Goal: Transaction & Acquisition: Book appointment/travel/reservation

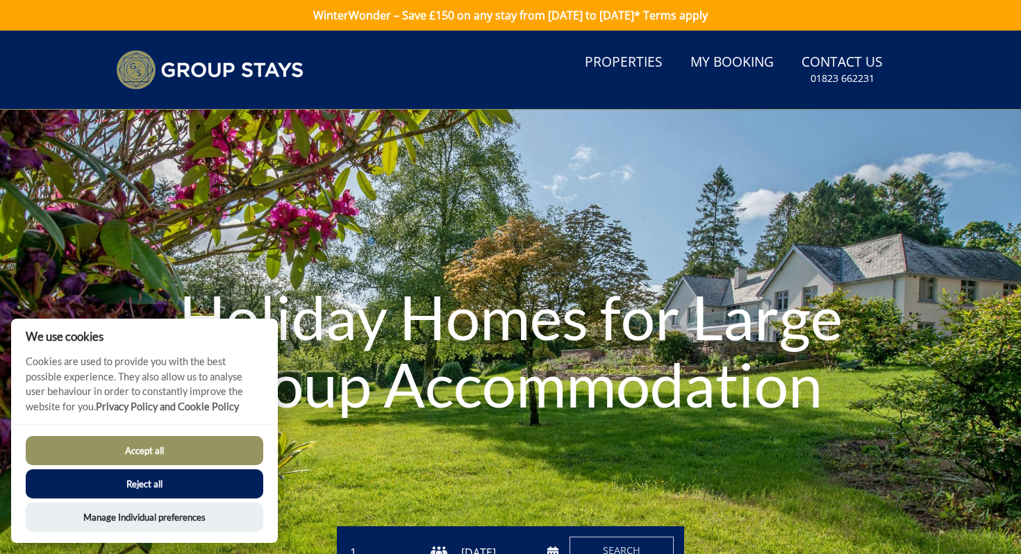
click at [171, 490] on button "Reject all" at bounding box center [144, 483] width 237 height 29
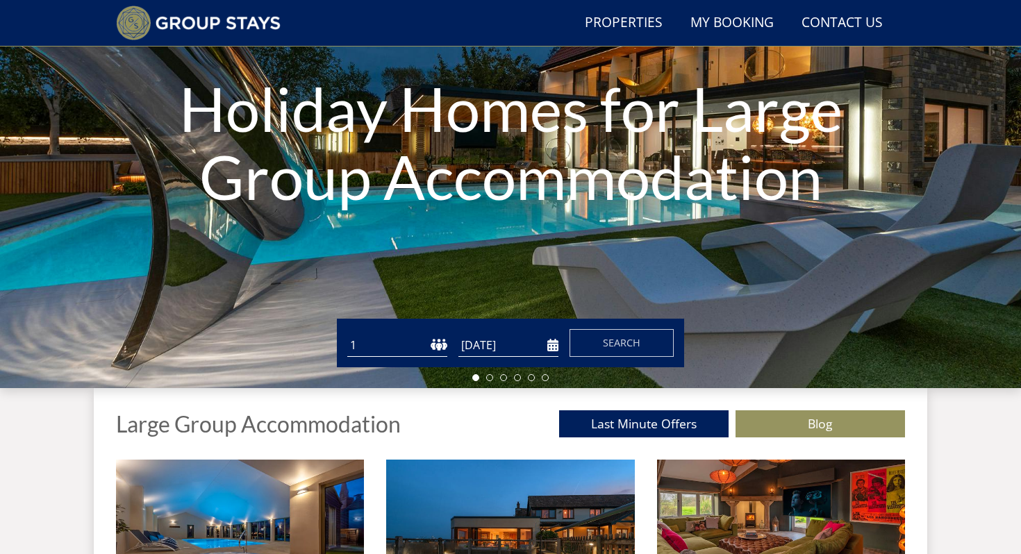
scroll to position [188, 0]
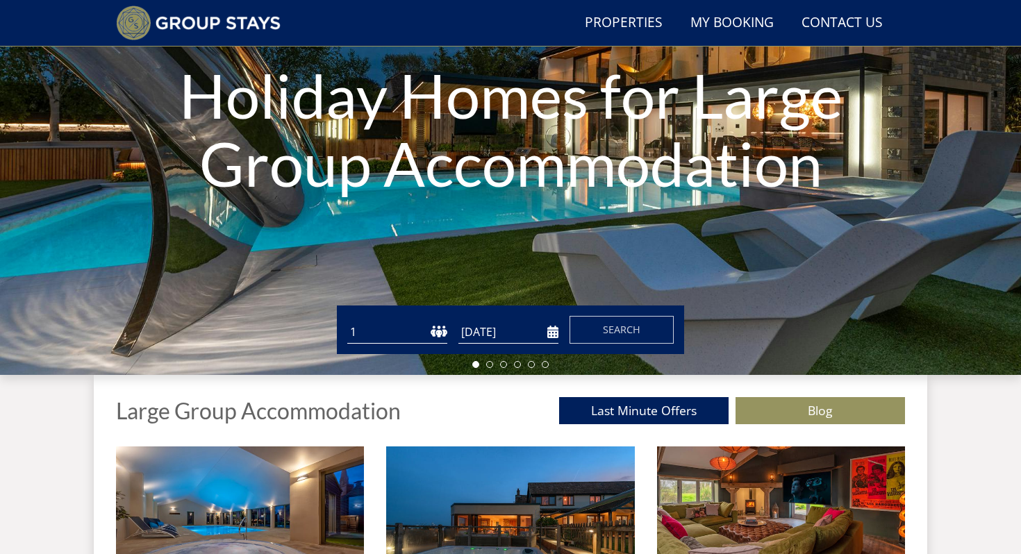
click at [385, 324] on select "1 2 3 4 5 6 7 8 9 10 11 12 13 14 15 16 17 18 19 20 21 22 23 24 25 26 27 28 29 3…" at bounding box center [397, 332] width 100 height 23
select select "24"
click at [551, 337] on input "[DATE]" at bounding box center [508, 332] width 100 height 23
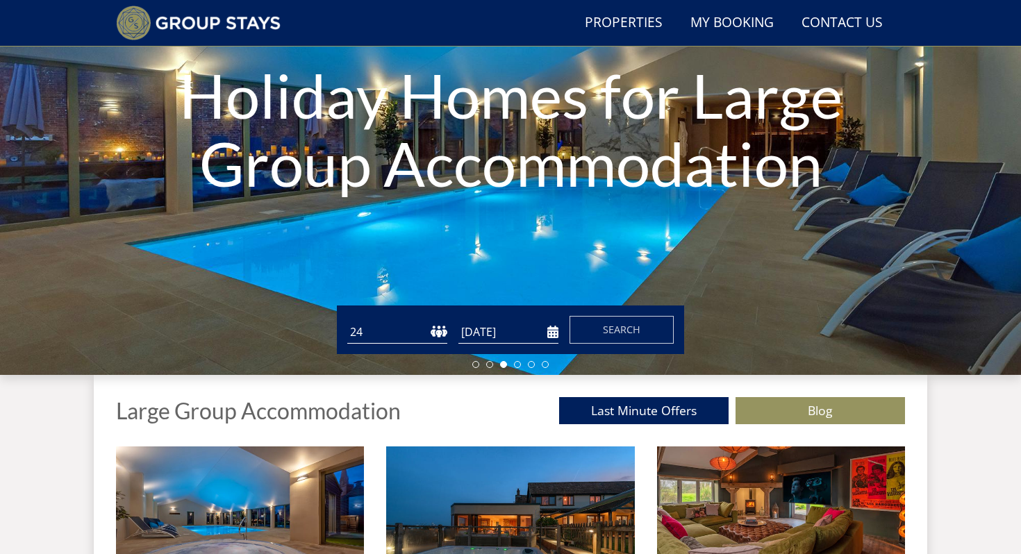
click at [551, 337] on input "[DATE]" at bounding box center [508, 332] width 100 height 23
click at [554, 328] on input "[DATE]" at bounding box center [508, 332] width 100 height 23
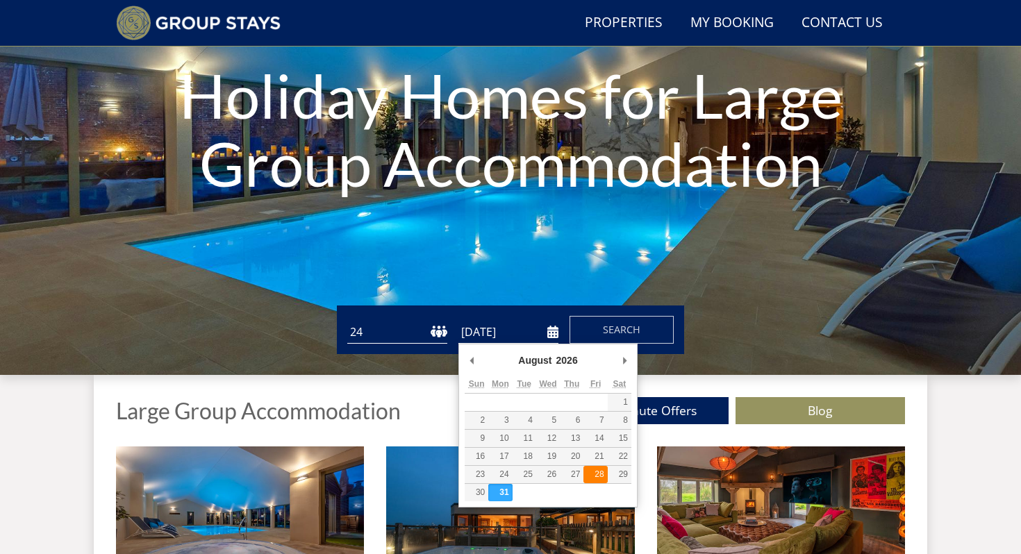
type input "[DATE]"
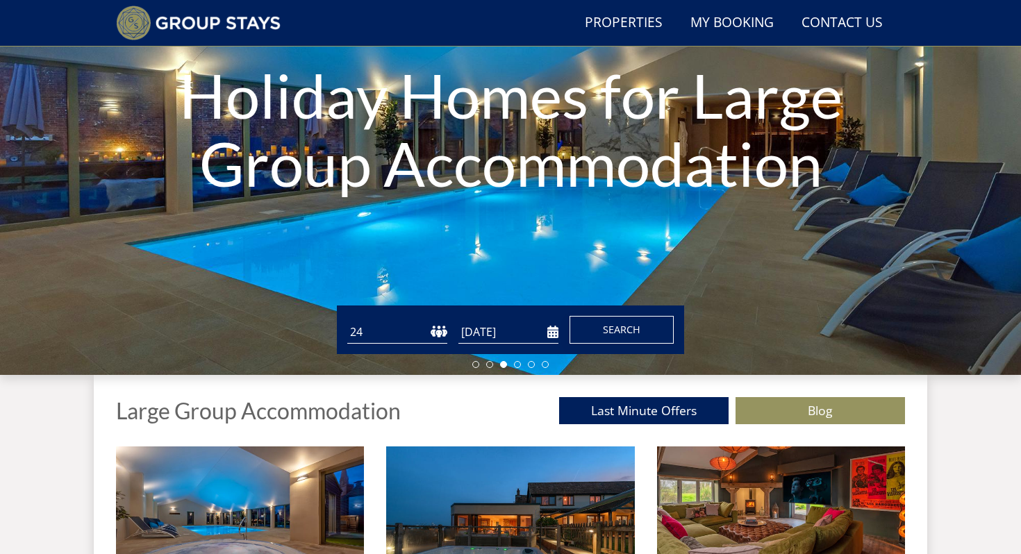
click at [631, 332] on span "Search" at bounding box center [621, 329] width 37 height 13
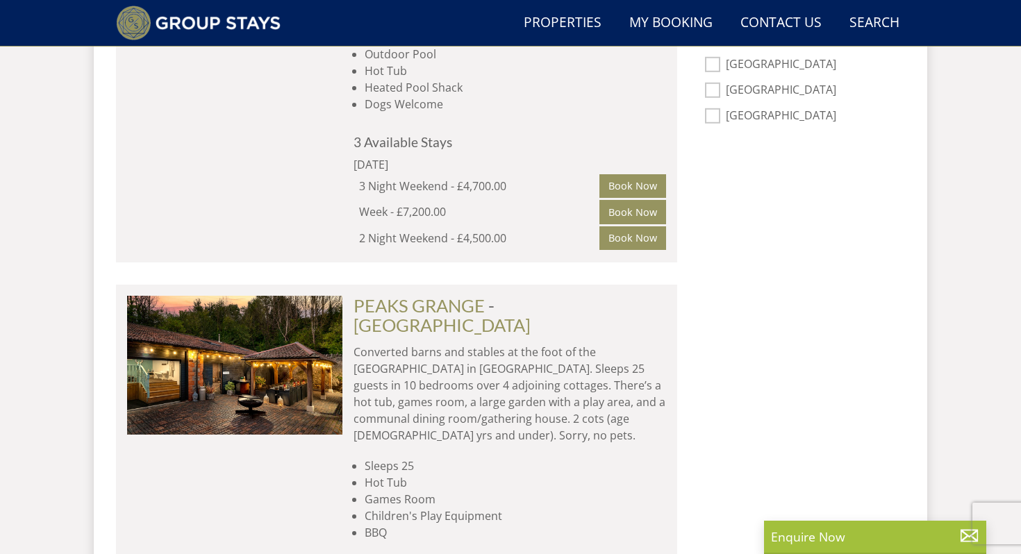
scroll to position [1092, 0]
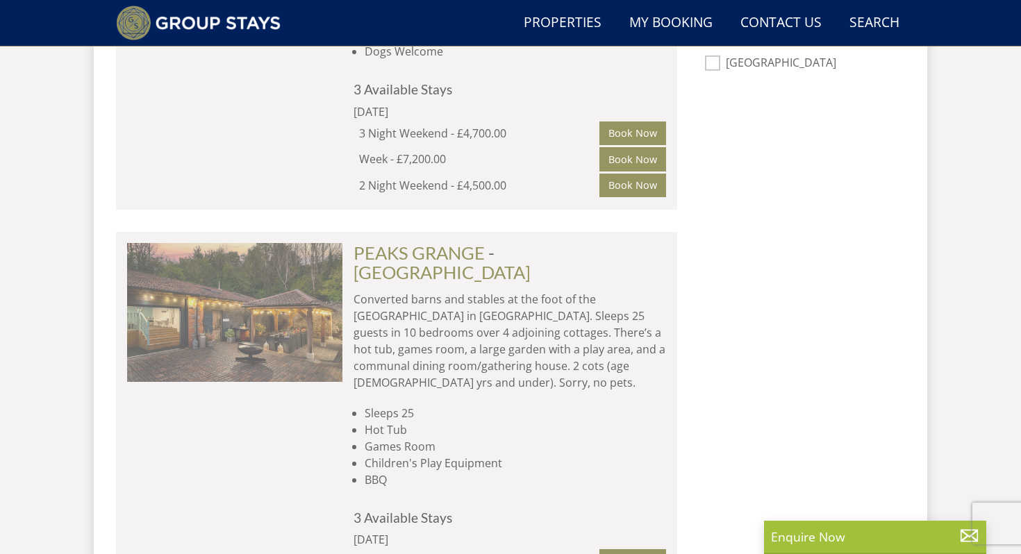
click at [281, 287] on img at bounding box center [234, 312] width 215 height 139
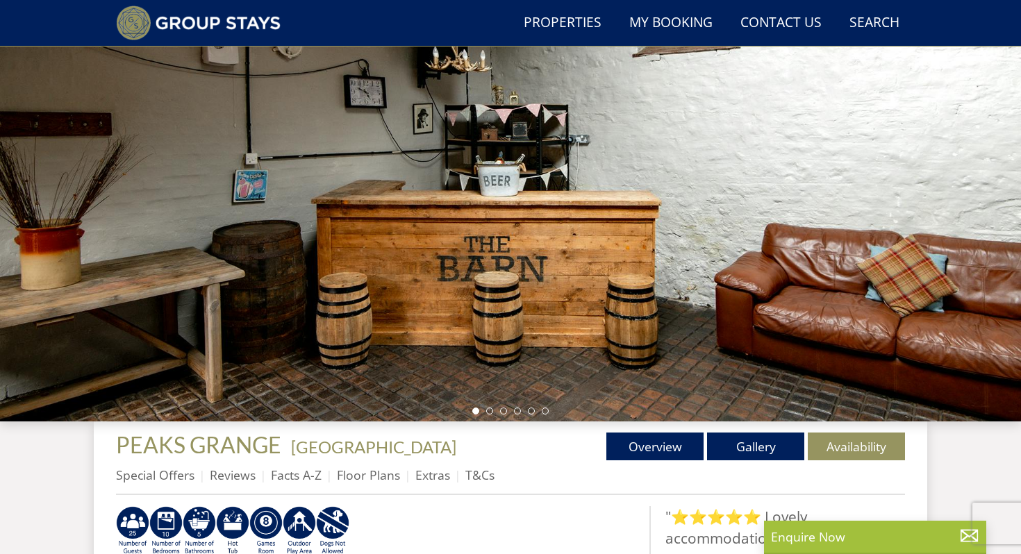
scroll to position [36, 0]
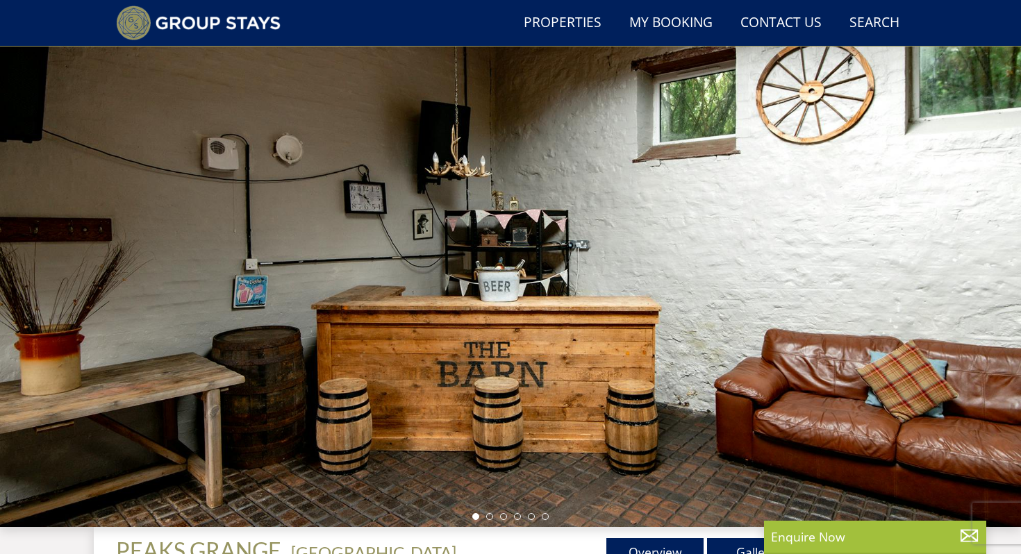
click at [951, 251] on div at bounding box center [510, 284] width 1021 height 486
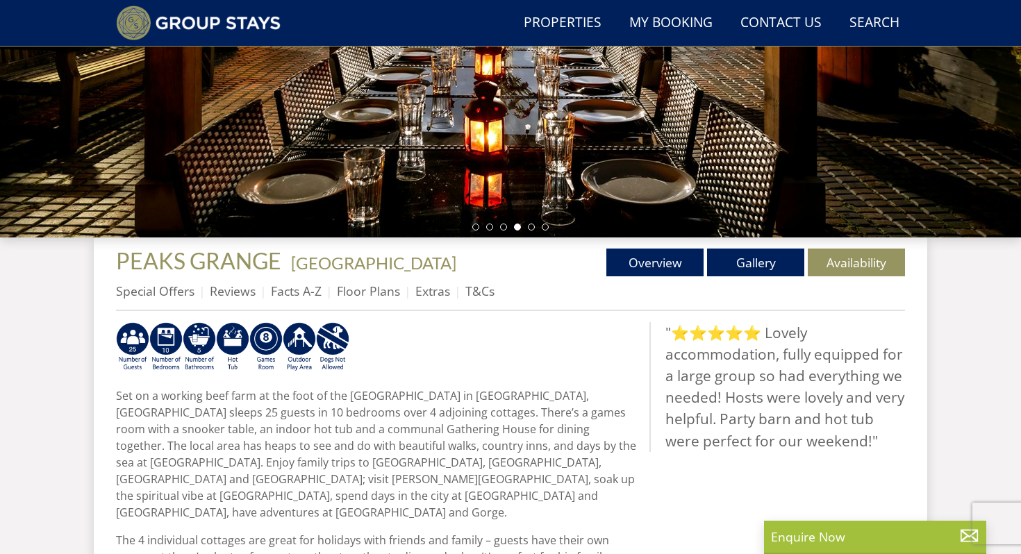
scroll to position [0, 0]
